Goal: Information Seeking & Learning: Learn about a topic

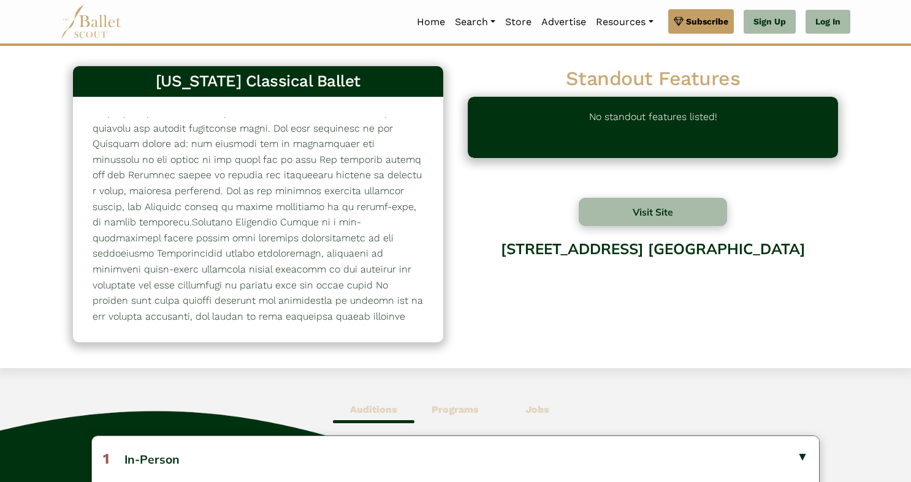
scroll to position [330, 0]
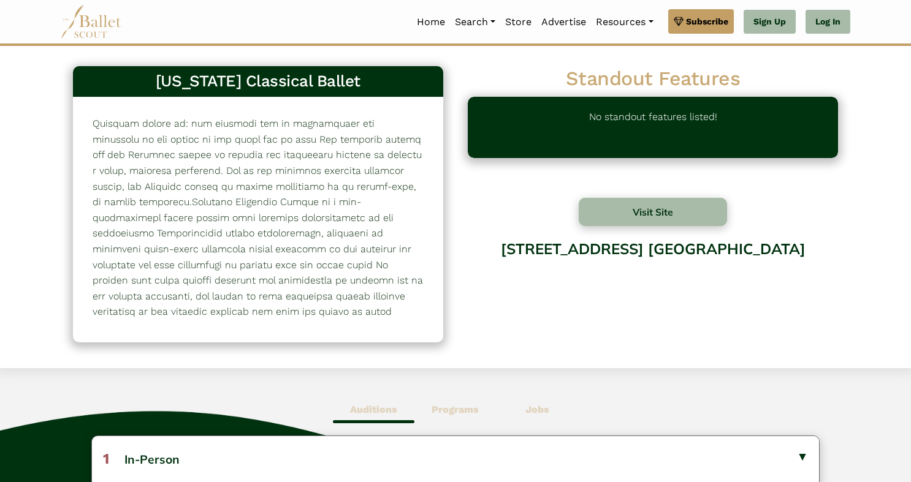
drag, startPoint x: 219, startPoint y: 128, endPoint x: 403, endPoint y: 331, distance: 274.7
click at [403, 331] on div at bounding box center [258, 219] width 370 height 245
click at [319, 323] on div at bounding box center [258, 219] width 370 height 245
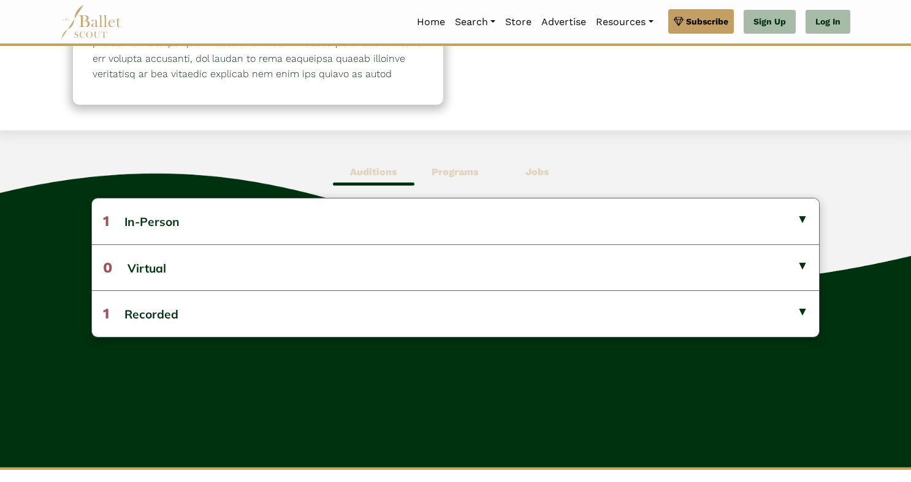
scroll to position [240, 0]
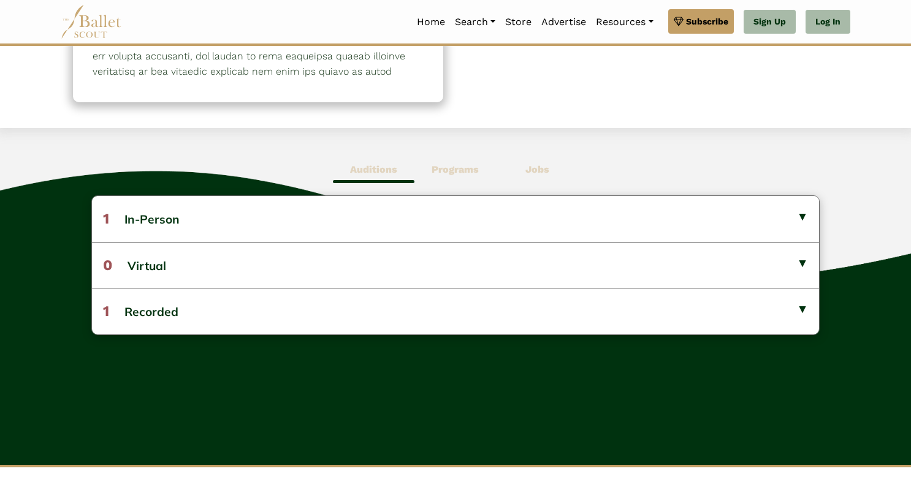
click at [450, 172] on b "Programs" at bounding box center [455, 170] width 47 height 12
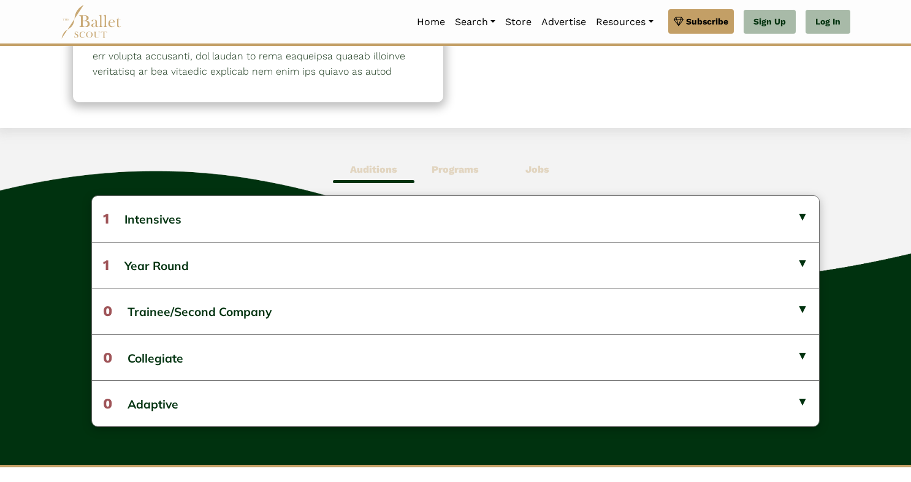
click at [400, 167] on span "Auditions" at bounding box center [374, 170] width 82 height 28
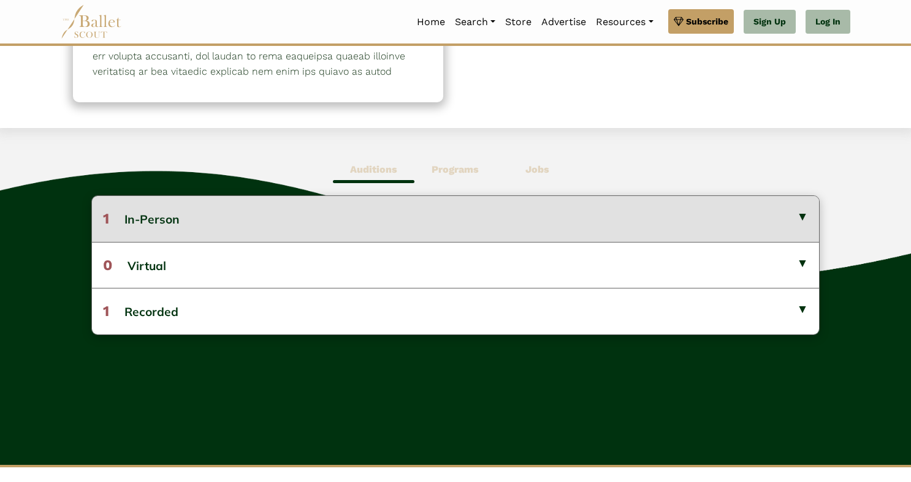
click at [292, 221] on button "1 In-Person" at bounding box center [456, 218] width 728 height 45
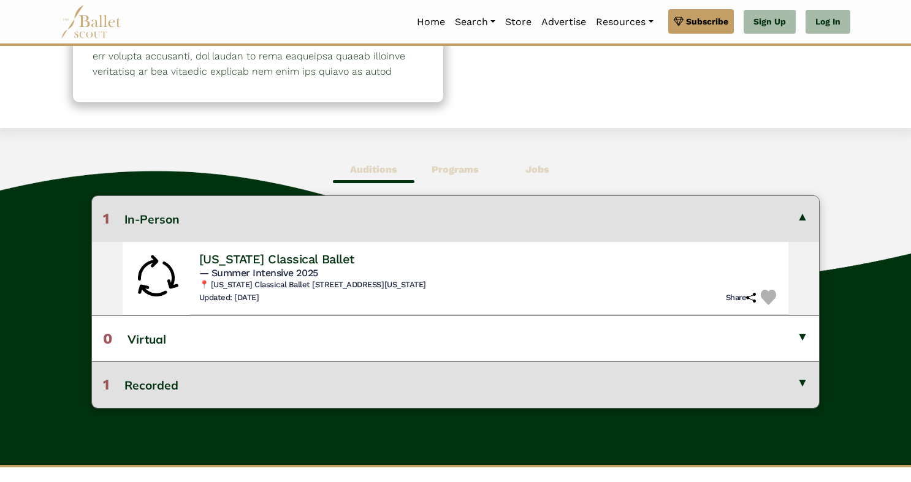
click at [341, 386] on button "1 Recorded" at bounding box center [456, 385] width 728 height 46
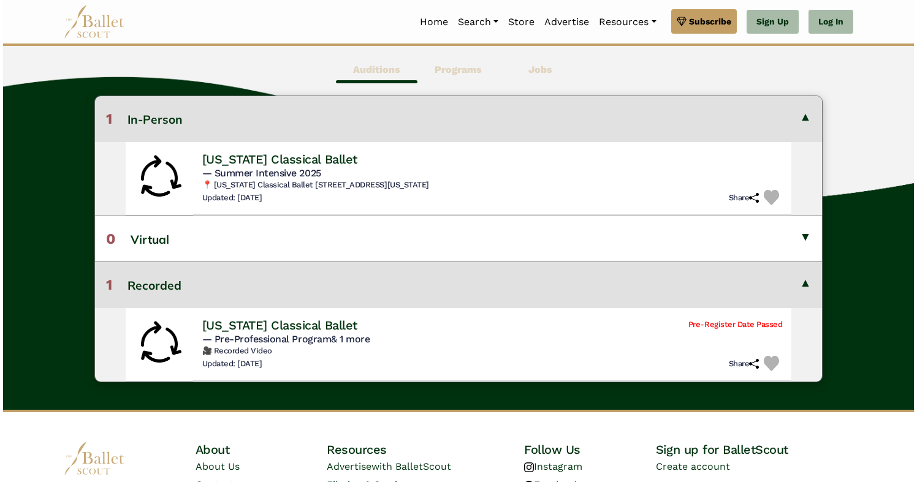
scroll to position [340, 0]
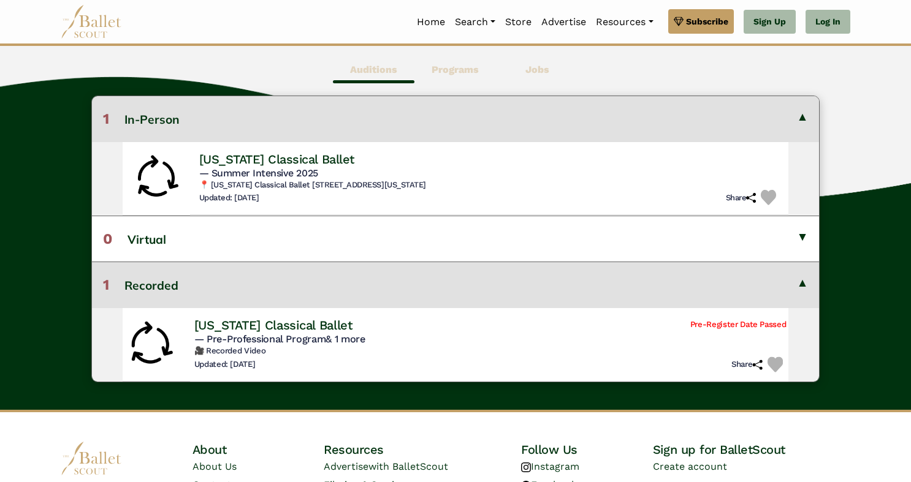
click at [352, 324] on h4 "[US_STATE] Classical Ballet" at bounding box center [273, 325] width 158 height 17
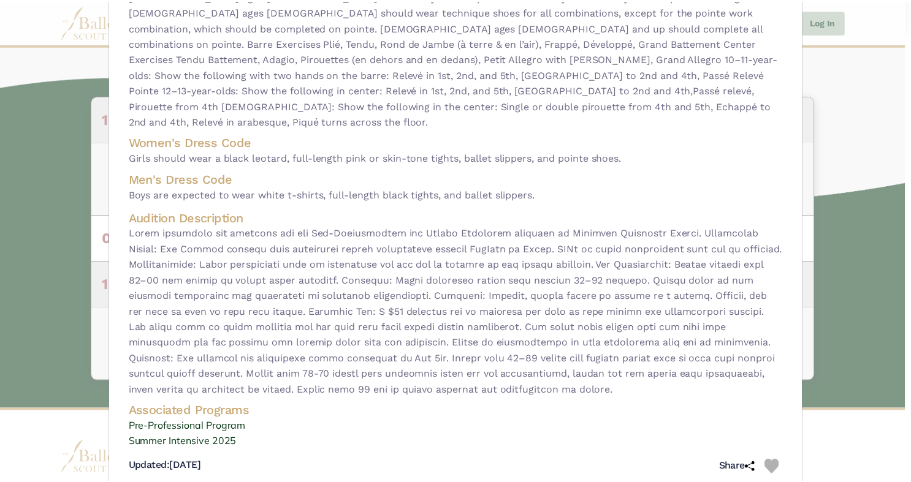
scroll to position [182, 0]
click at [238, 229] on span at bounding box center [458, 312] width 658 height 173
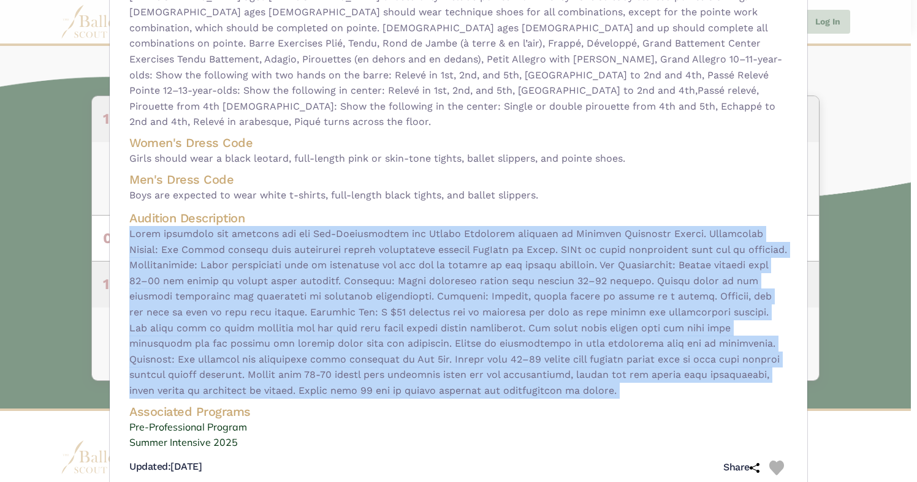
click at [238, 229] on span at bounding box center [458, 312] width 658 height 173
click at [34, 307] on div "[US_STATE] Classical Ballet - video audition for — Pre-Professional Program & 1…" at bounding box center [458, 241] width 917 height 482
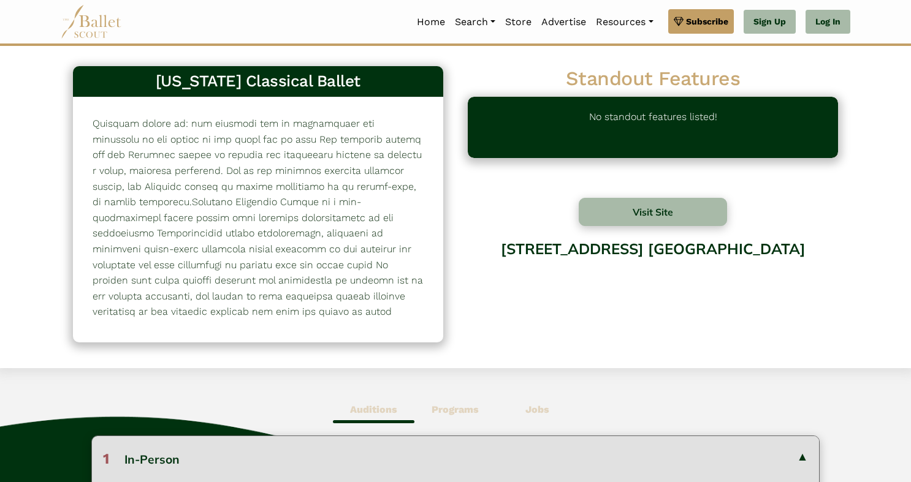
scroll to position [0, 0]
